Goal: Obtain resource: Download file/media

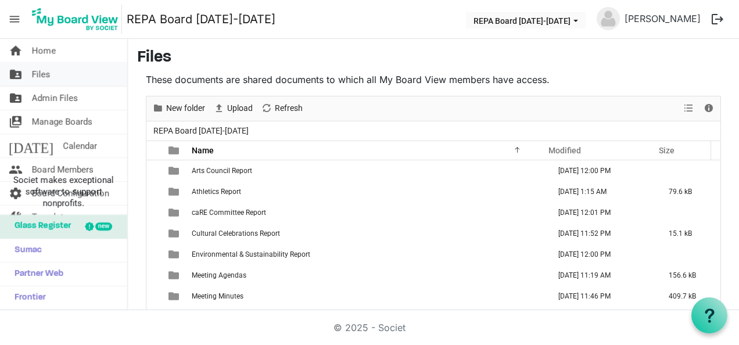
click at [56, 80] on link "folder_shared Files" at bounding box center [63, 74] width 127 height 23
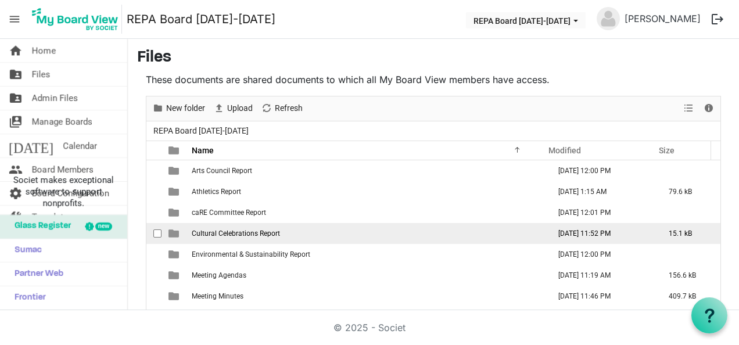
click at [253, 231] on span "Cultural Celebrations Report" at bounding box center [236, 234] width 88 height 8
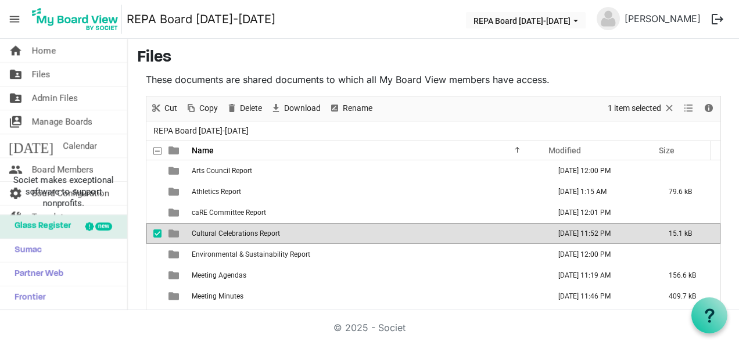
click at [253, 231] on span "Cultural Celebrations Report" at bounding box center [236, 234] width 88 height 8
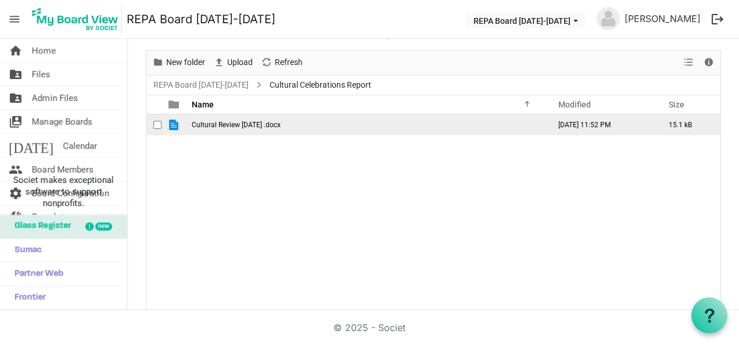
click at [242, 128] on td "Cultural Review Aug 2025 .docx" at bounding box center [367, 124] width 358 height 21
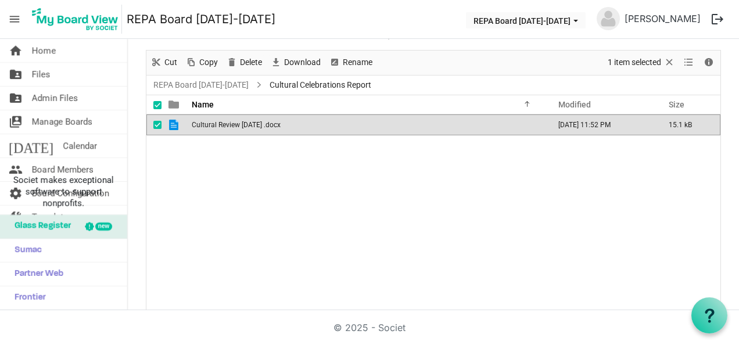
click at [242, 128] on td "Cultural Review Aug 2025 .docx" at bounding box center [367, 124] width 358 height 21
click at [31, 99] on link "folder_shared Admin Files" at bounding box center [63, 98] width 127 height 23
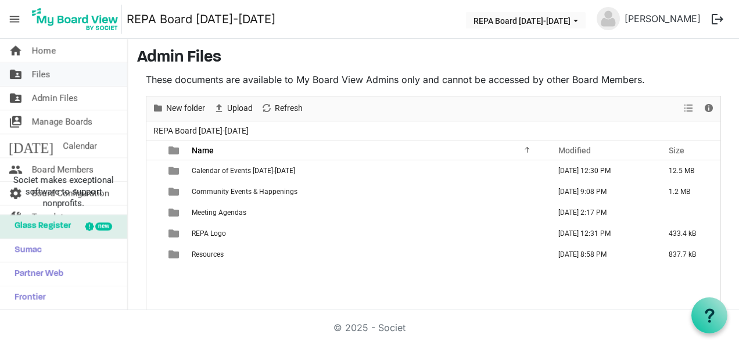
click at [34, 79] on span "Files" at bounding box center [41, 74] width 19 height 23
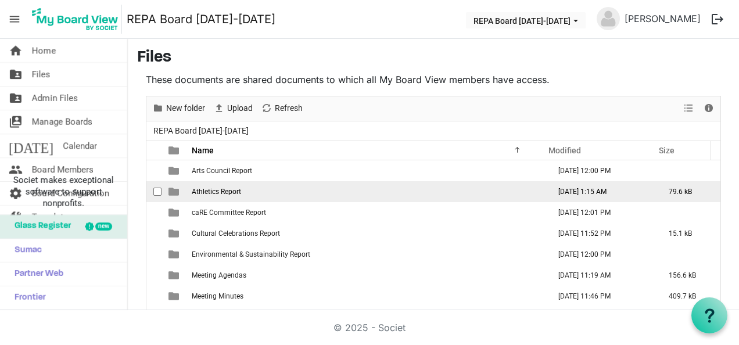
click at [192, 195] on td "Athletics Report" at bounding box center [367, 191] width 358 height 21
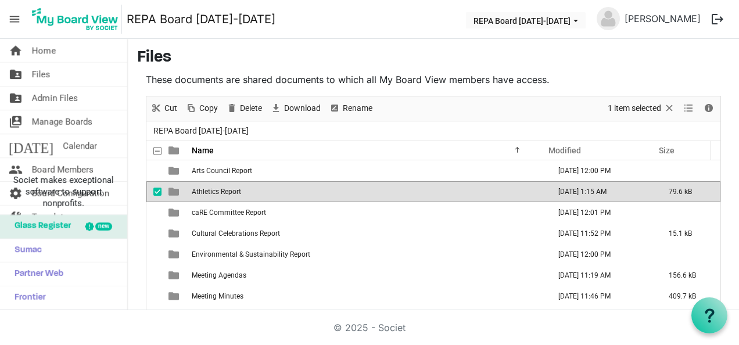
click at [192, 196] on td "Athletics Report" at bounding box center [367, 191] width 358 height 21
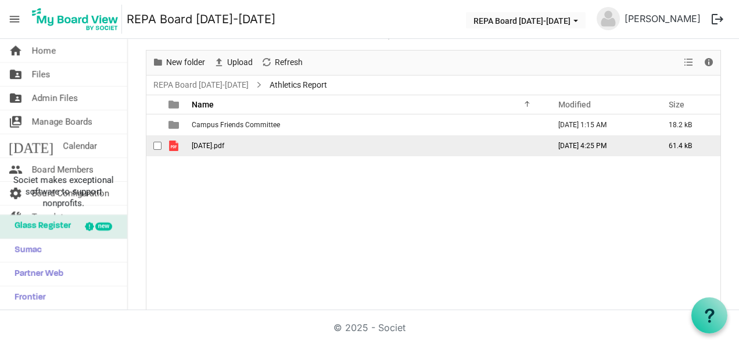
click at [214, 148] on span "August 20.pdf" at bounding box center [208, 146] width 33 height 8
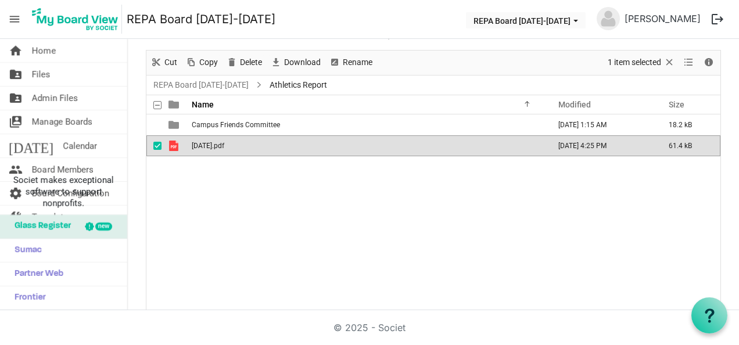
click at [214, 148] on span "August 20.pdf" at bounding box center [208, 146] width 33 height 8
click at [48, 77] on span "Files" at bounding box center [41, 74] width 19 height 23
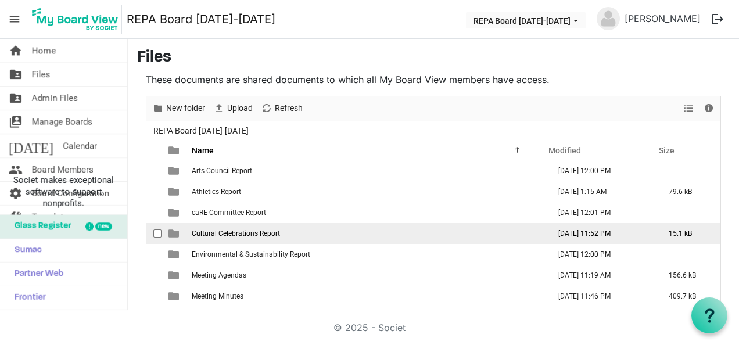
scroll to position [58, 0]
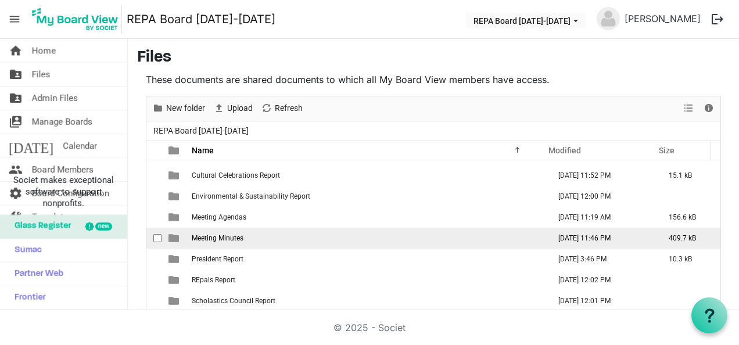
click at [295, 241] on td "Meeting Minutes" at bounding box center [367, 238] width 358 height 21
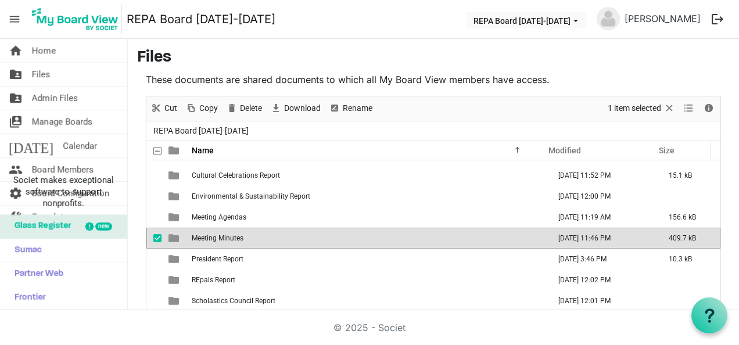
click at [295, 241] on td "Meeting Minutes" at bounding box center [367, 238] width 358 height 21
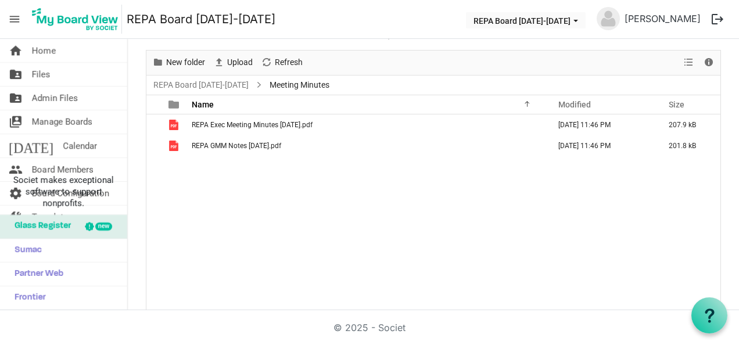
scroll to position [0, 0]
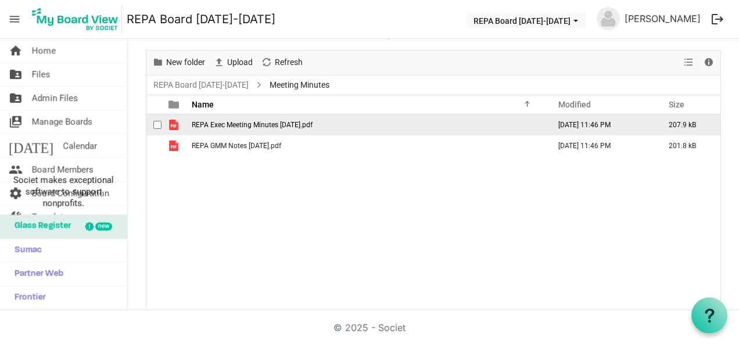
click at [235, 126] on span "REPA Exec Meeting Minutes [DATE].pdf" at bounding box center [252, 125] width 121 height 8
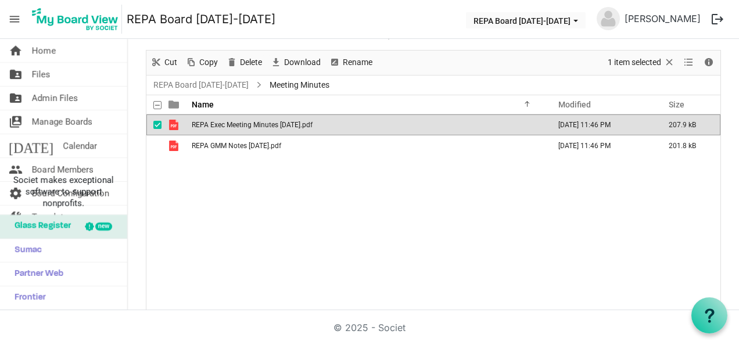
click at [235, 126] on span "REPA Exec Meeting Minutes [DATE].pdf" at bounding box center [252, 125] width 121 height 8
